Goal: Task Accomplishment & Management: Use online tool/utility

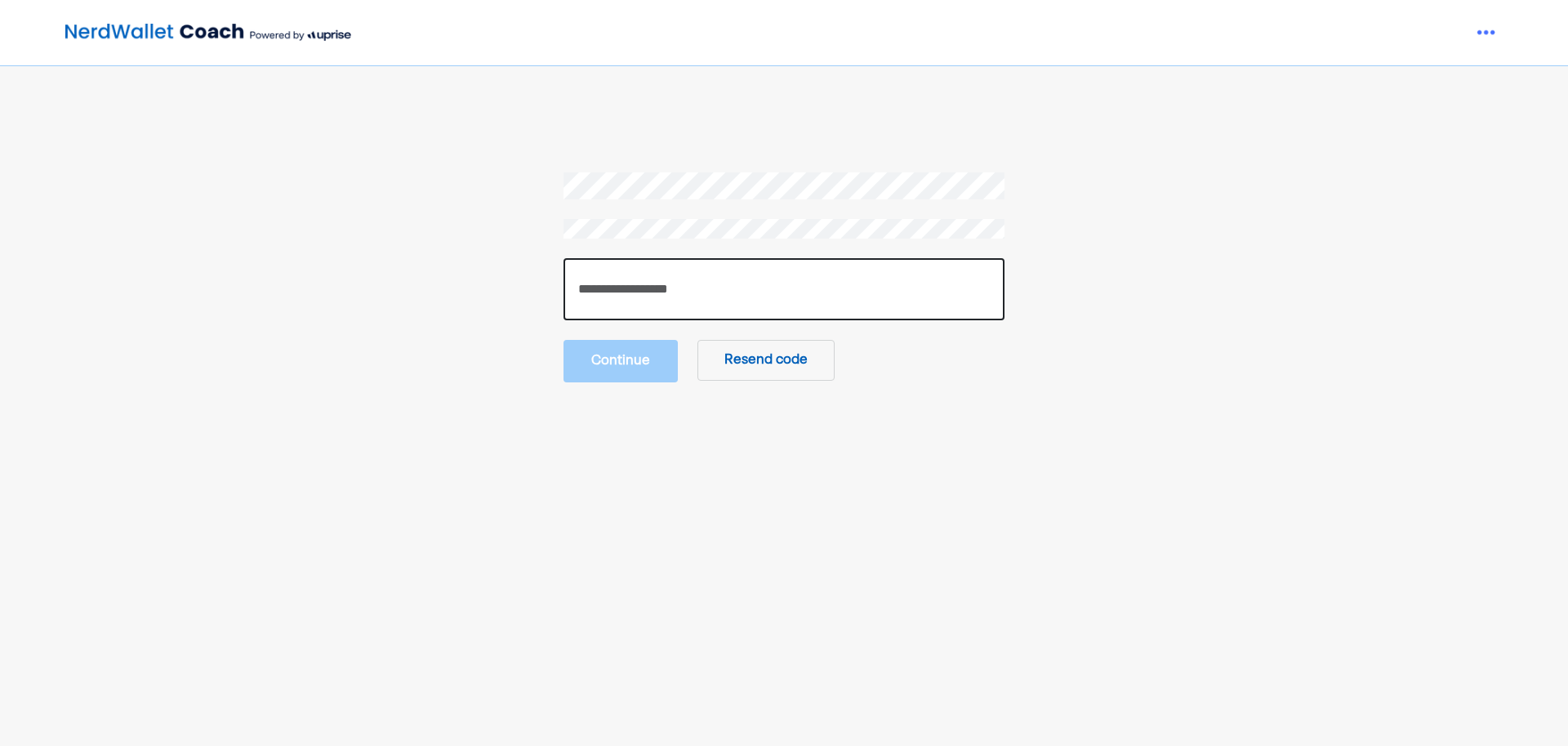
click at [653, 305] on input "number" at bounding box center [784, 289] width 441 height 62
type input "******"
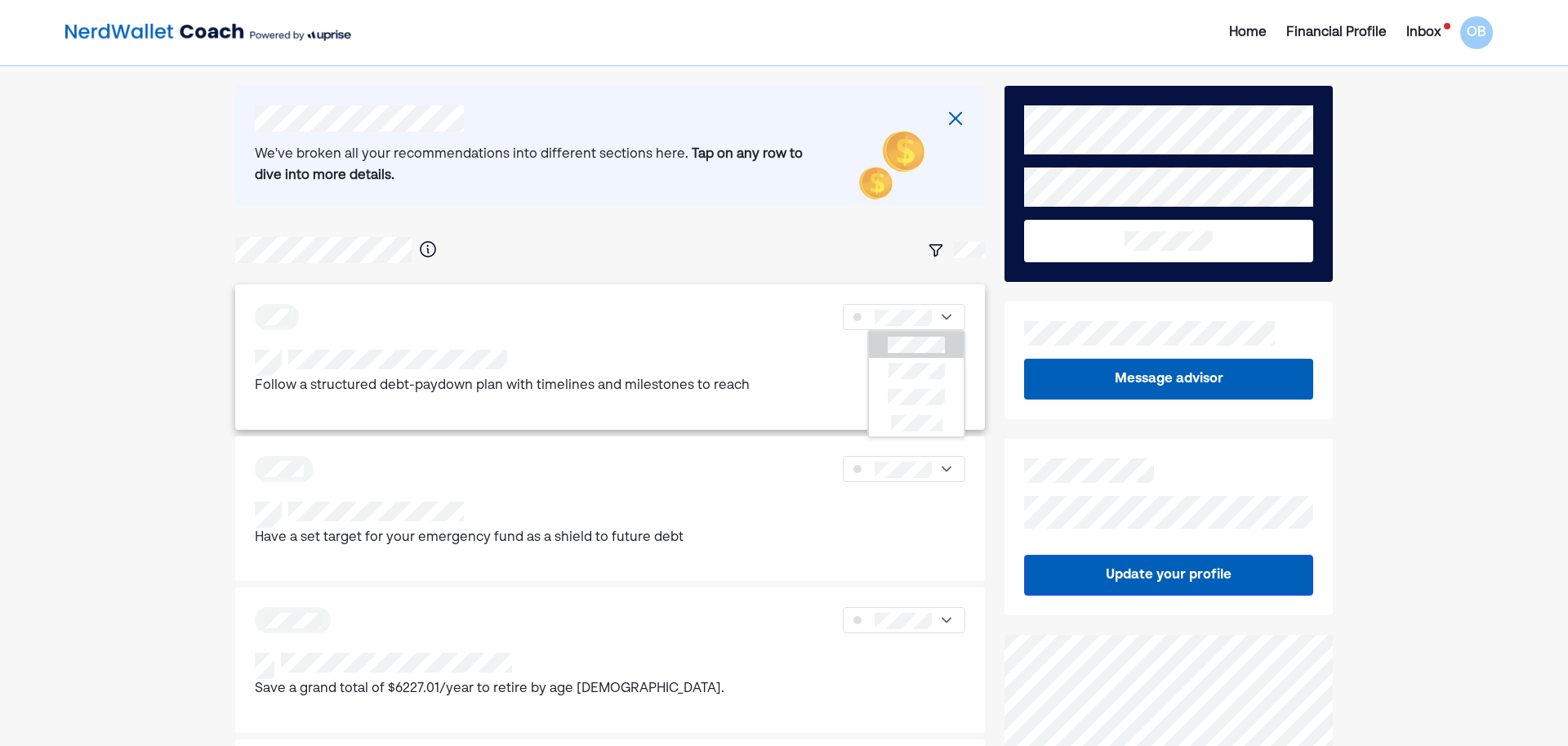
click at [778, 354] on div "Follow a structured debt-paydown plan with timelines and milestones to reach" at bounding box center [611, 373] width 711 height 48
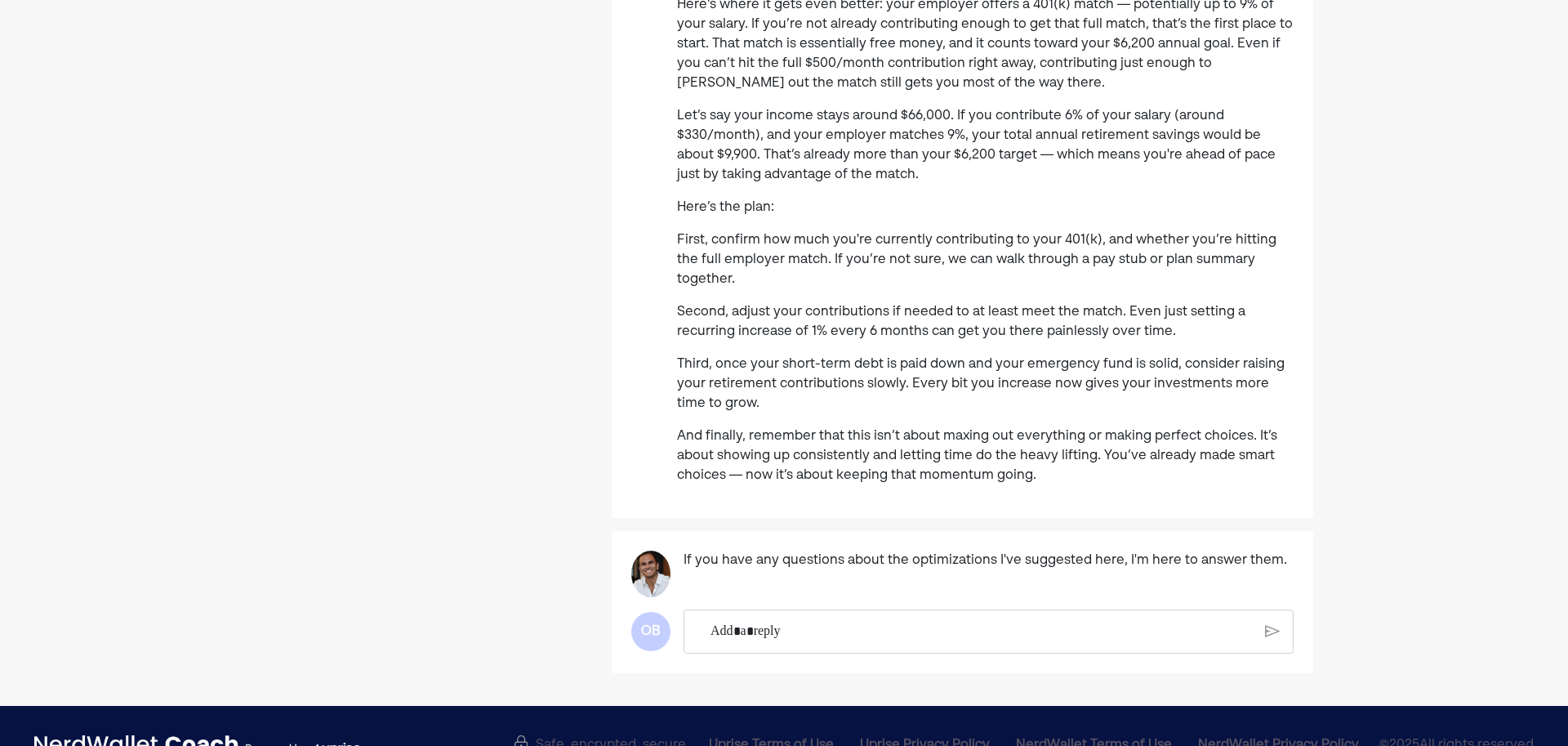
scroll to position [390, 0]
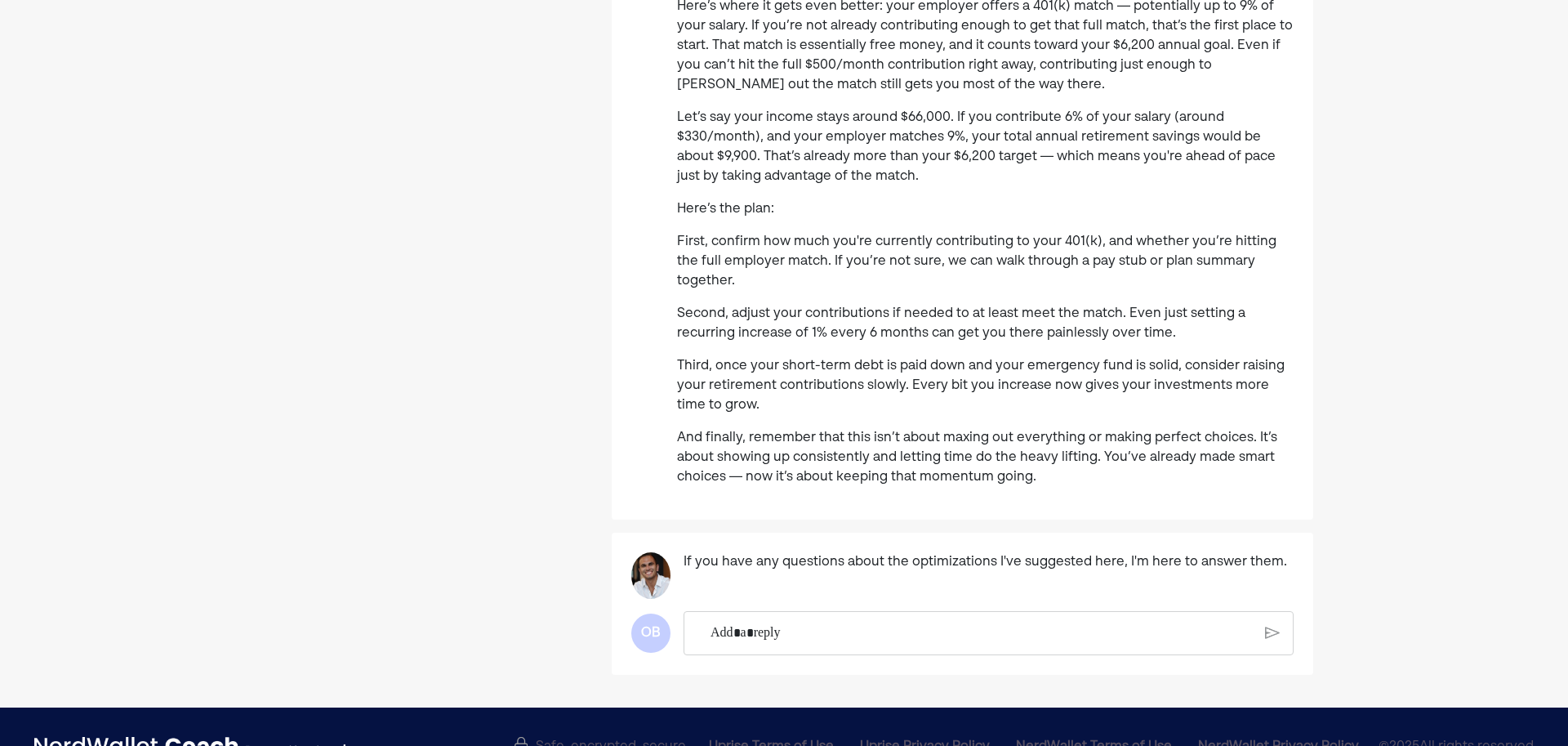
click at [873, 623] on p "Rich Text Editor. Editing area: main" at bounding box center [982, 633] width 543 height 21
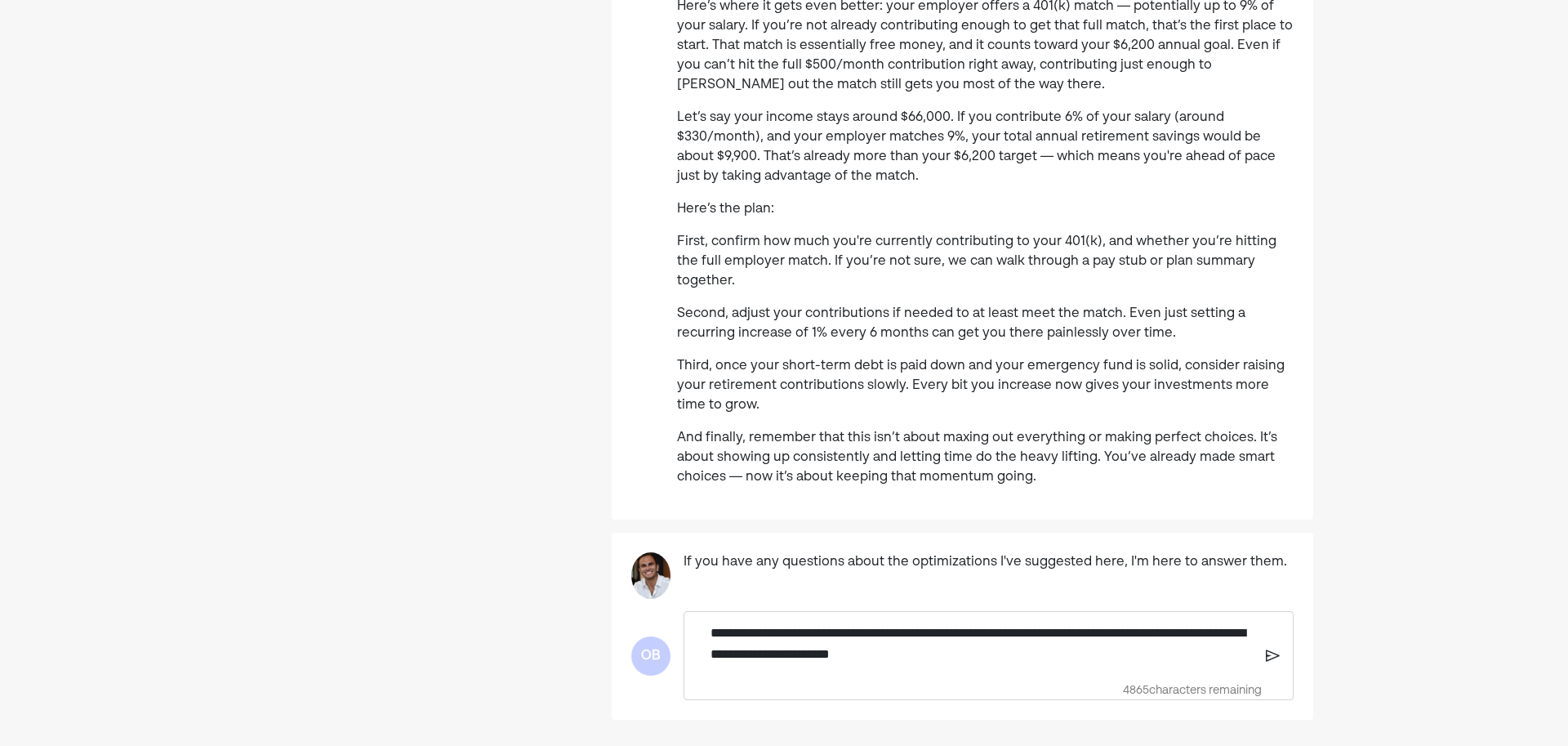
click at [1268, 649] on img at bounding box center [1273, 656] width 14 height 14
